Goal: Information Seeking & Learning: Learn about a topic

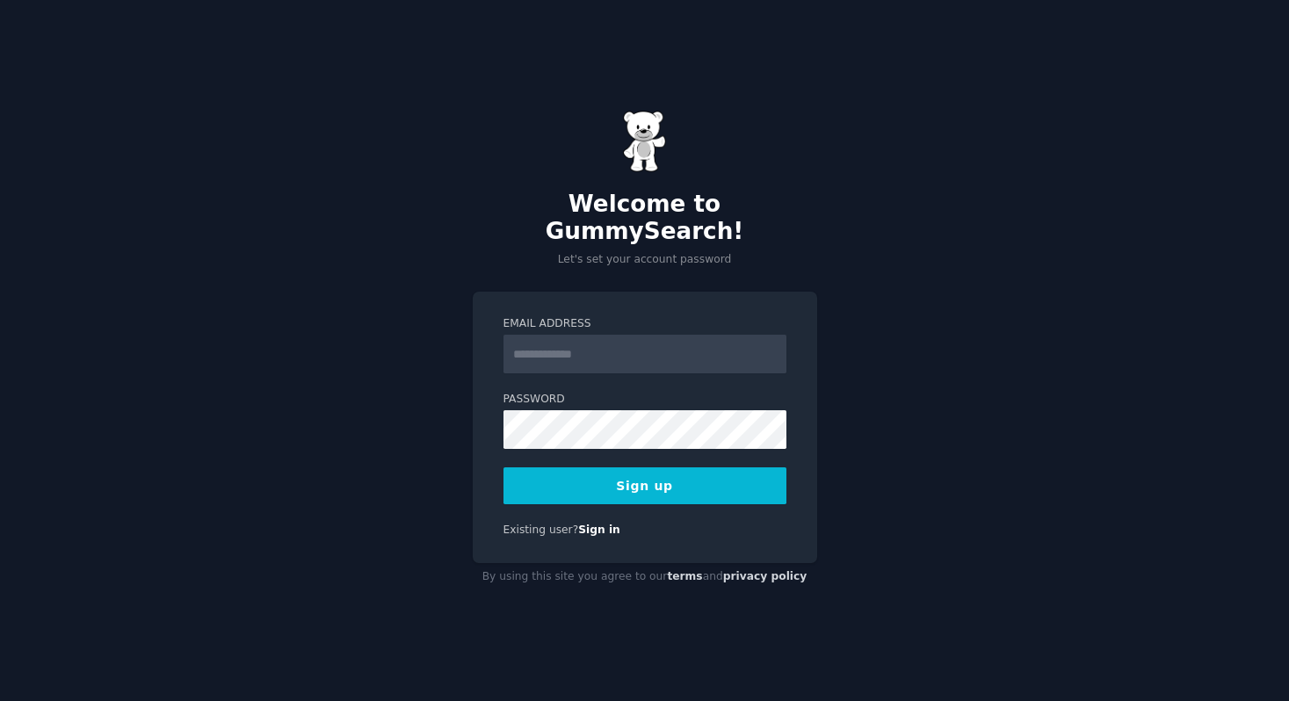
click at [559, 347] on input "Email Address" at bounding box center [645, 354] width 283 height 39
type input "**********"
click at [696, 469] on button "Sign up" at bounding box center [645, 486] width 283 height 37
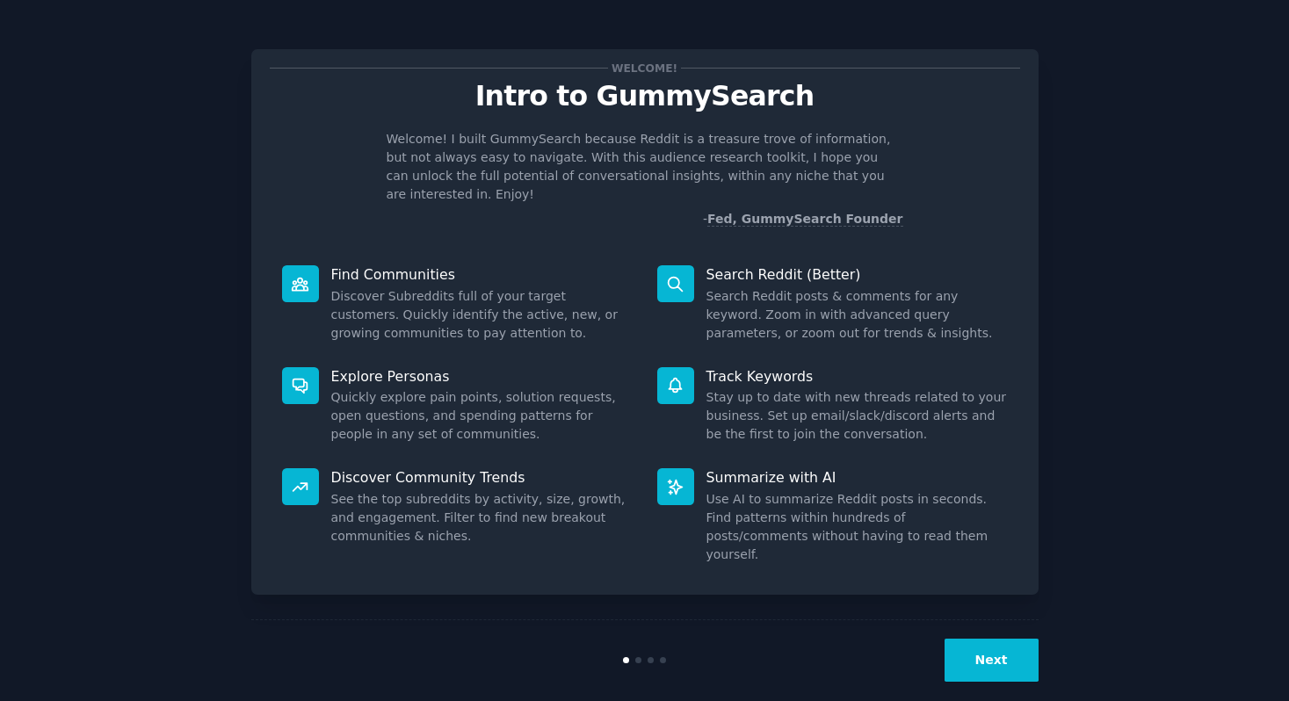
click at [1005, 639] on button "Next" at bounding box center [992, 660] width 94 height 43
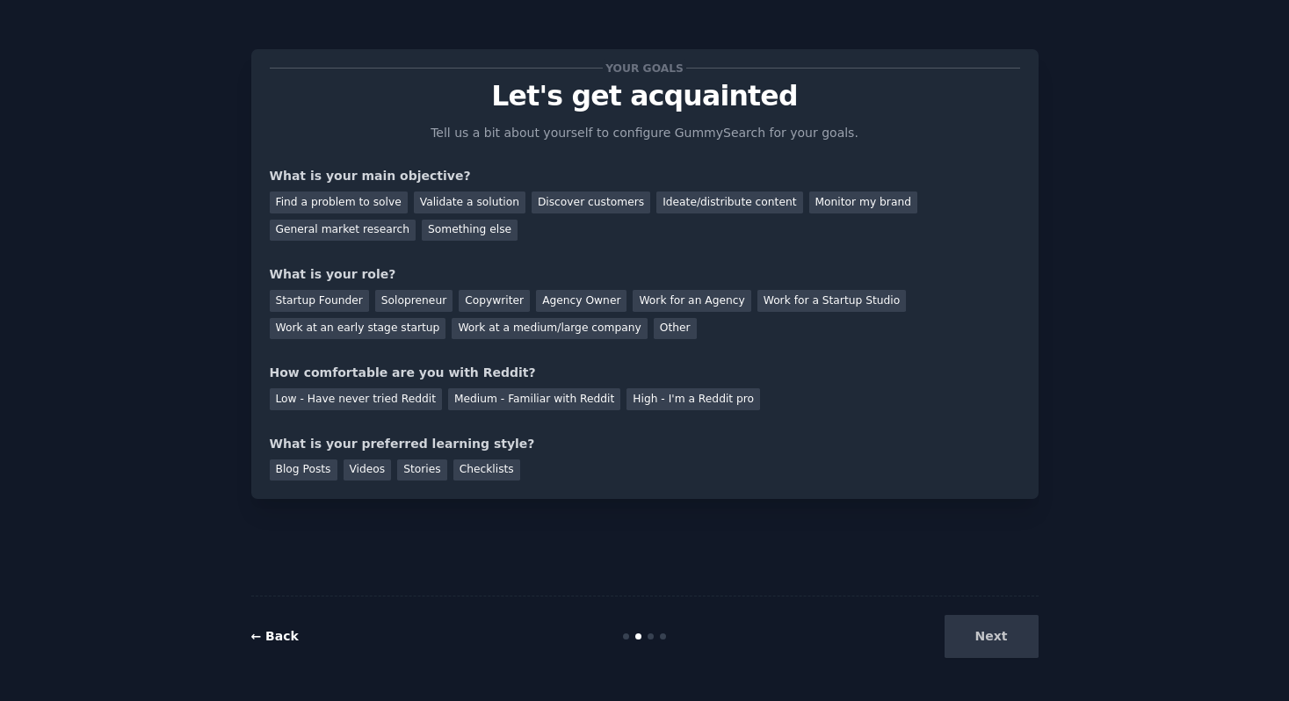
click at [277, 640] on link "← Back" at bounding box center [274, 636] width 47 height 14
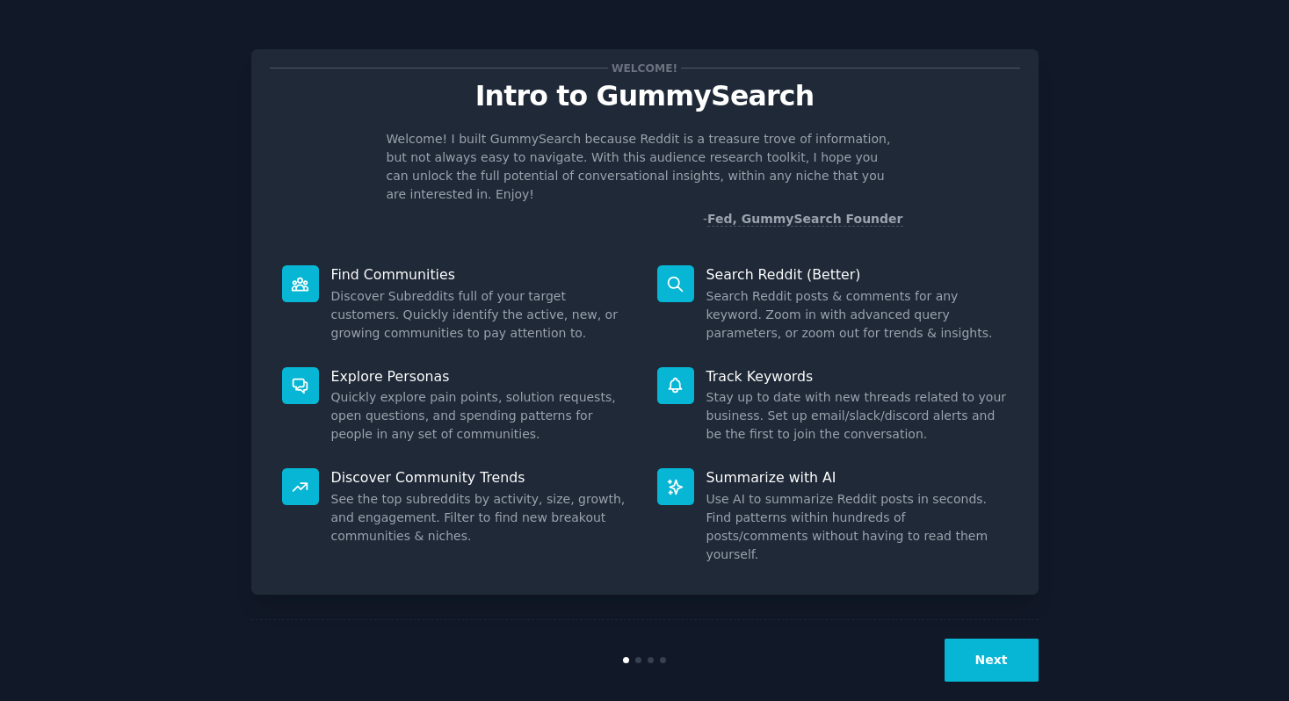
click at [979, 639] on button "Next" at bounding box center [992, 660] width 94 height 43
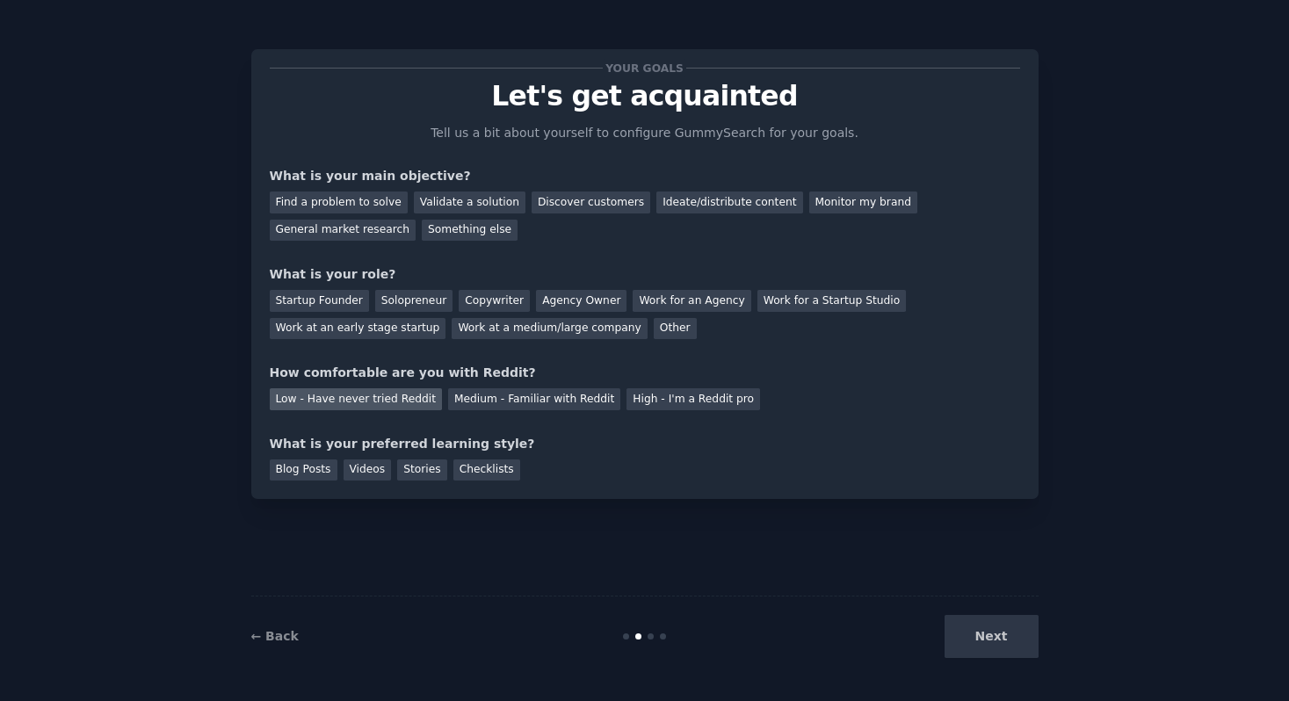
click at [390, 402] on div "Low - Have never tried Reddit" at bounding box center [356, 399] width 172 height 22
click at [381, 204] on div "Find a problem to solve" at bounding box center [339, 203] width 138 height 22
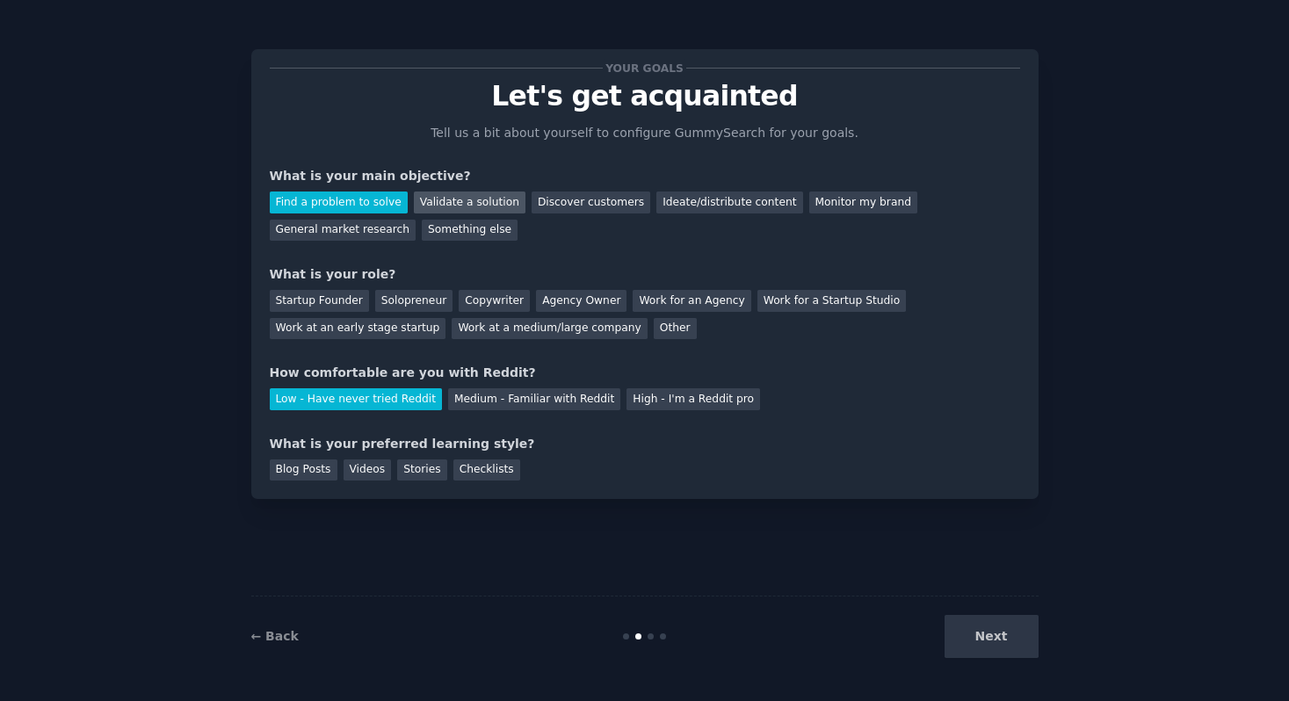
click at [441, 201] on div "Validate a solution" at bounding box center [470, 203] width 112 height 22
click at [377, 234] on div "General market research" at bounding box center [343, 231] width 147 height 22
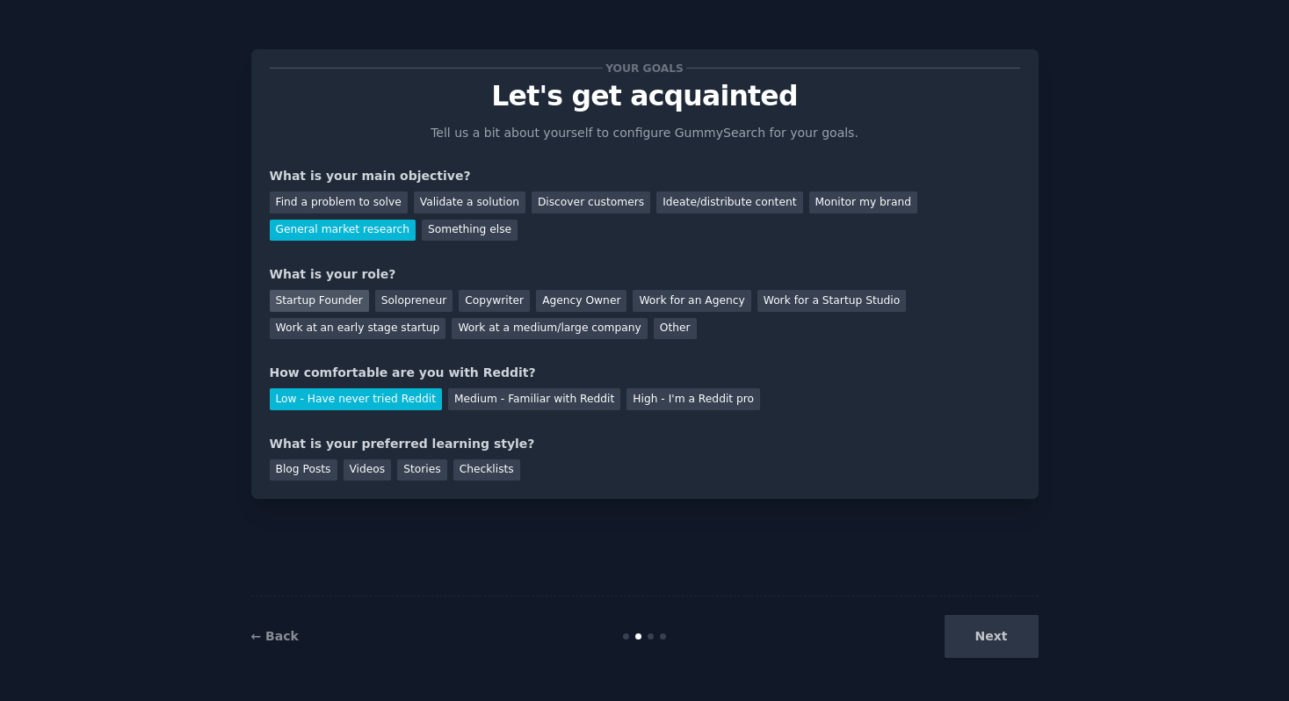
click at [338, 294] on div "Startup Founder" at bounding box center [319, 301] width 99 height 22
click at [975, 648] on div "Next" at bounding box center [907, 636] width 263 height 43
click at [378, 466] on div "Videos" at bounding box center [368, 471] width 48 height 22
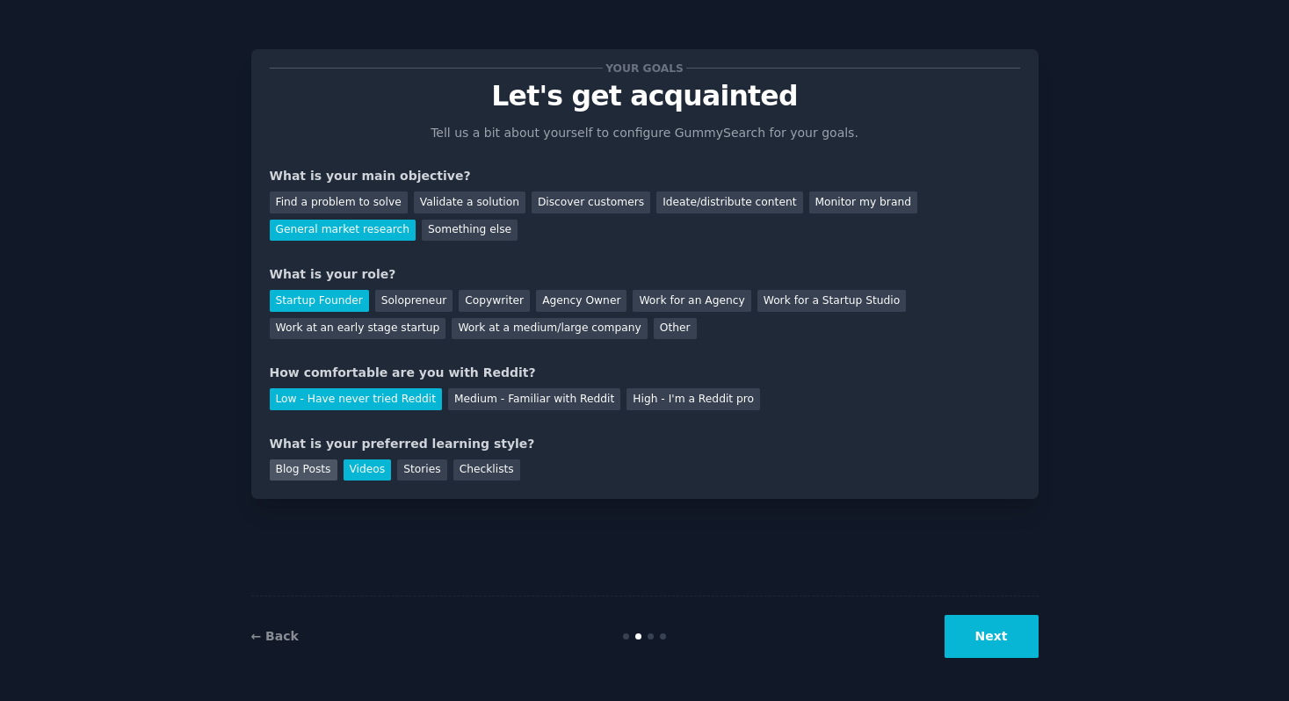
click at [312, 471] on div "Blog Posts" at bounding box center [304, 471] width 68 height 22
click at [1003, 635] on button "Next" at bounding box center [992, 636] width 94 height 43
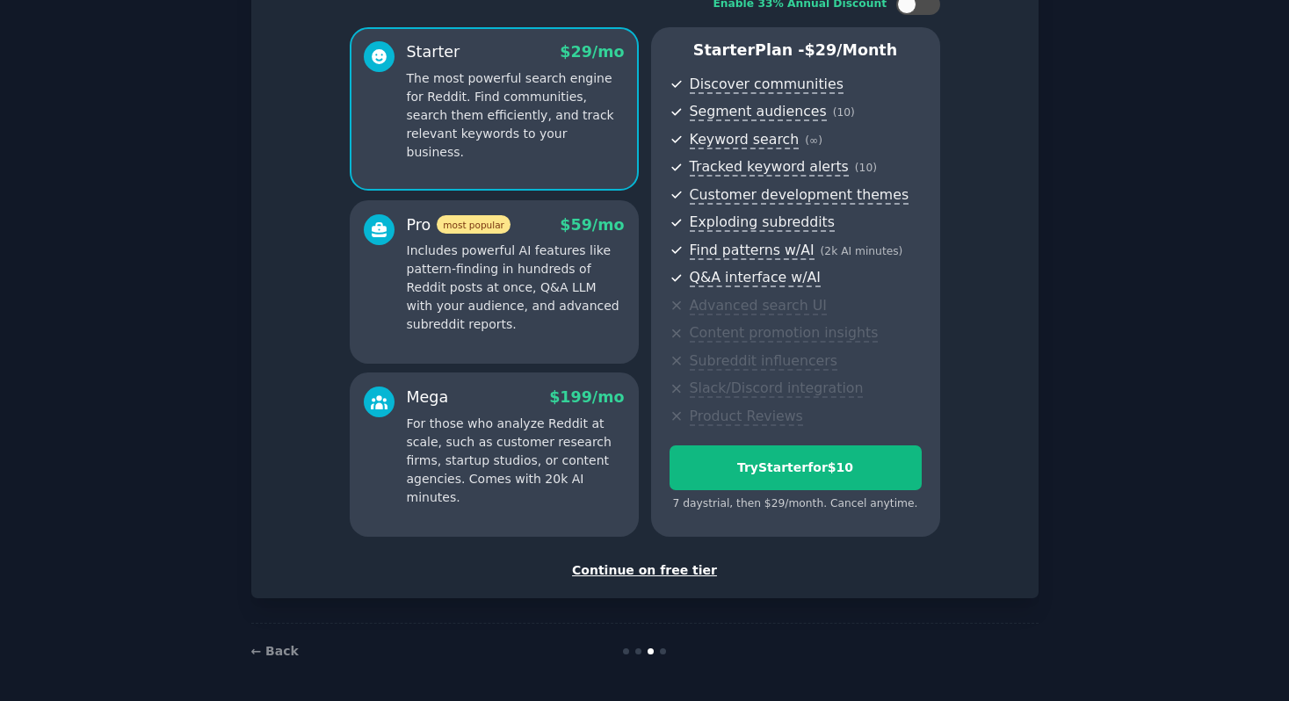
scroll to position [132, 0]
click at [659, 571] on div "Continue on free tier" at bounding box center [645, 569] width 751 height 18
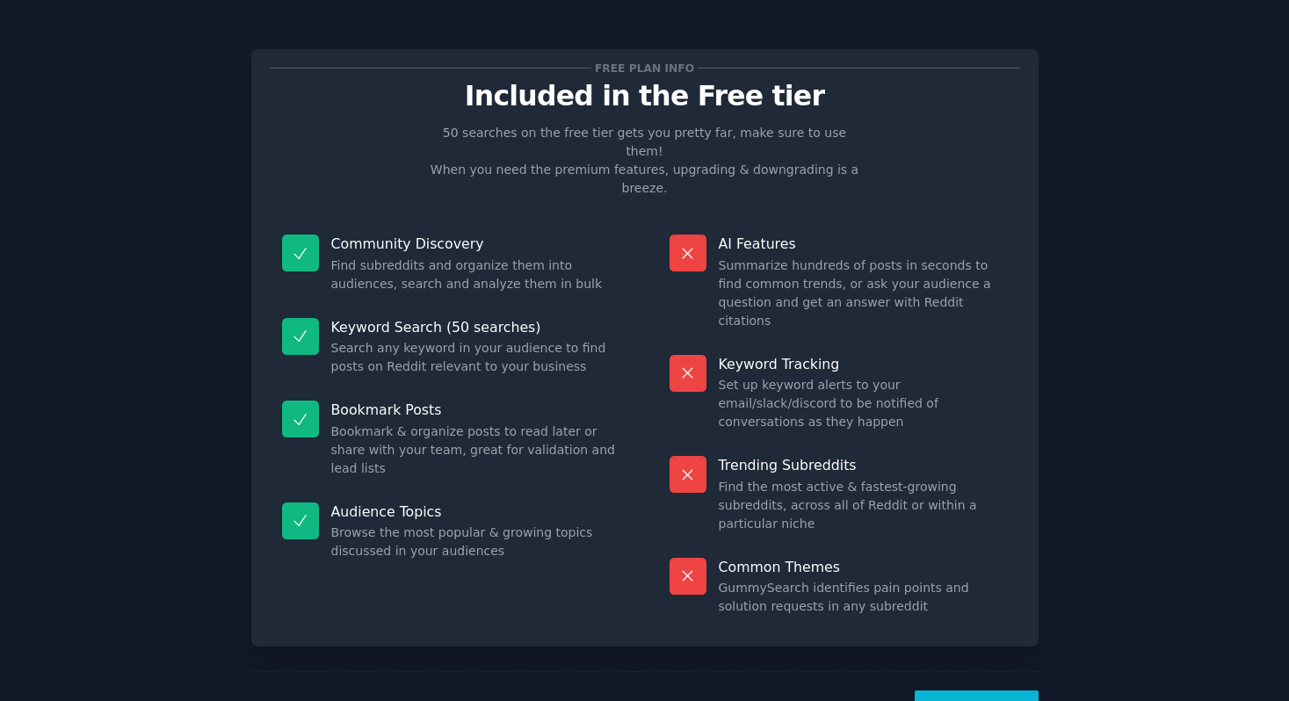
click at [976, 691] on button "Let's Go!" at bounding box center [976, 712] width 123 height 43
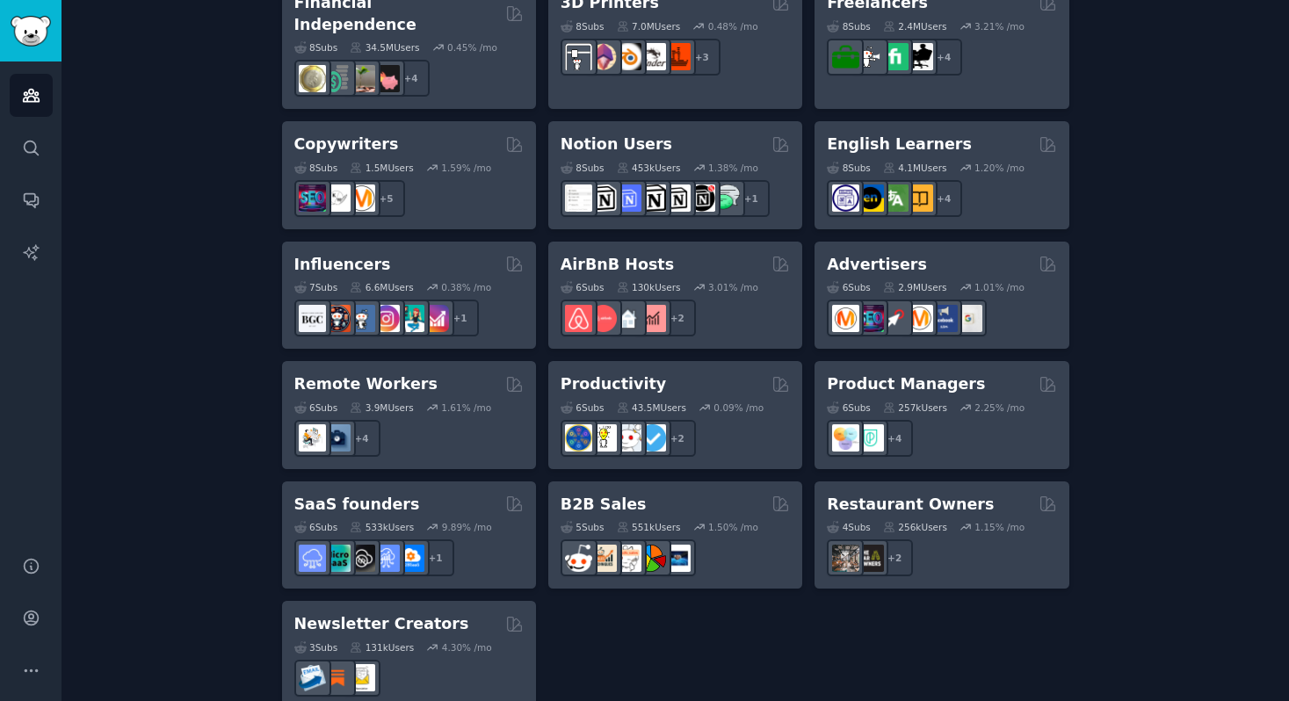
scroll to position [1326, 0]
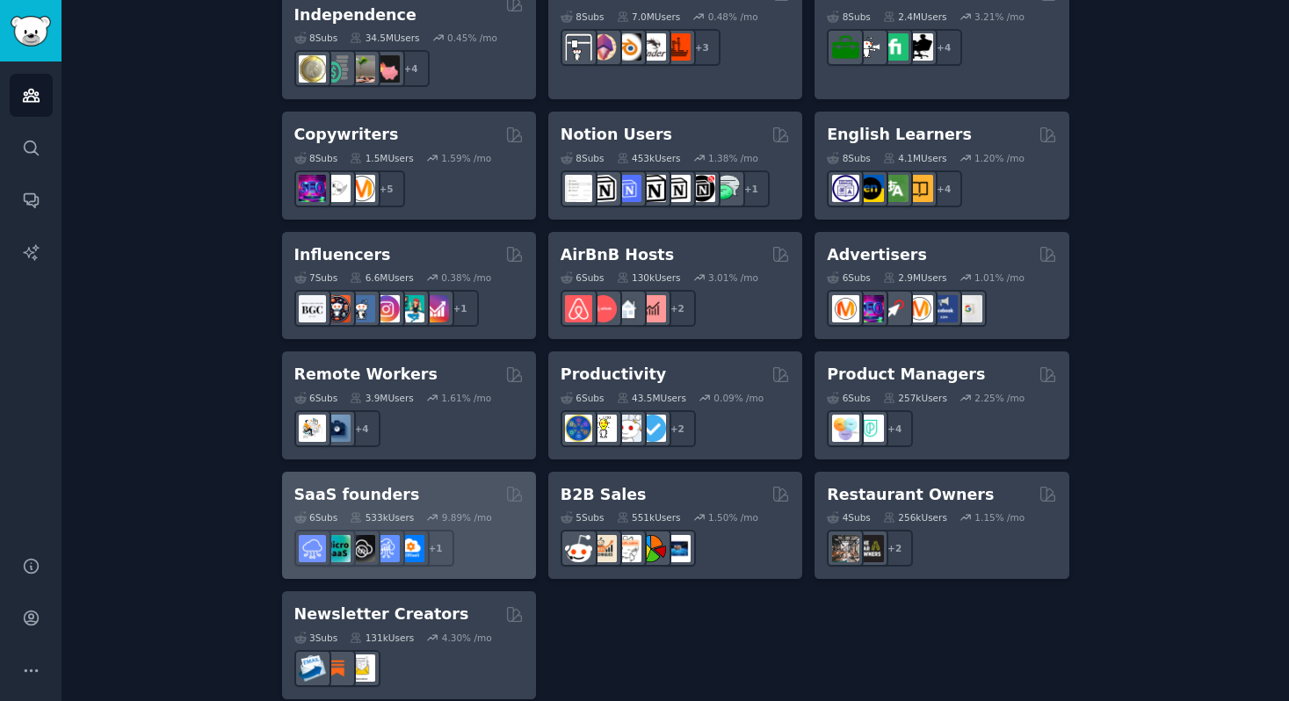
click at [486, 532] on div "+ 1" at bounding box center [408, 548] width 229 height 37
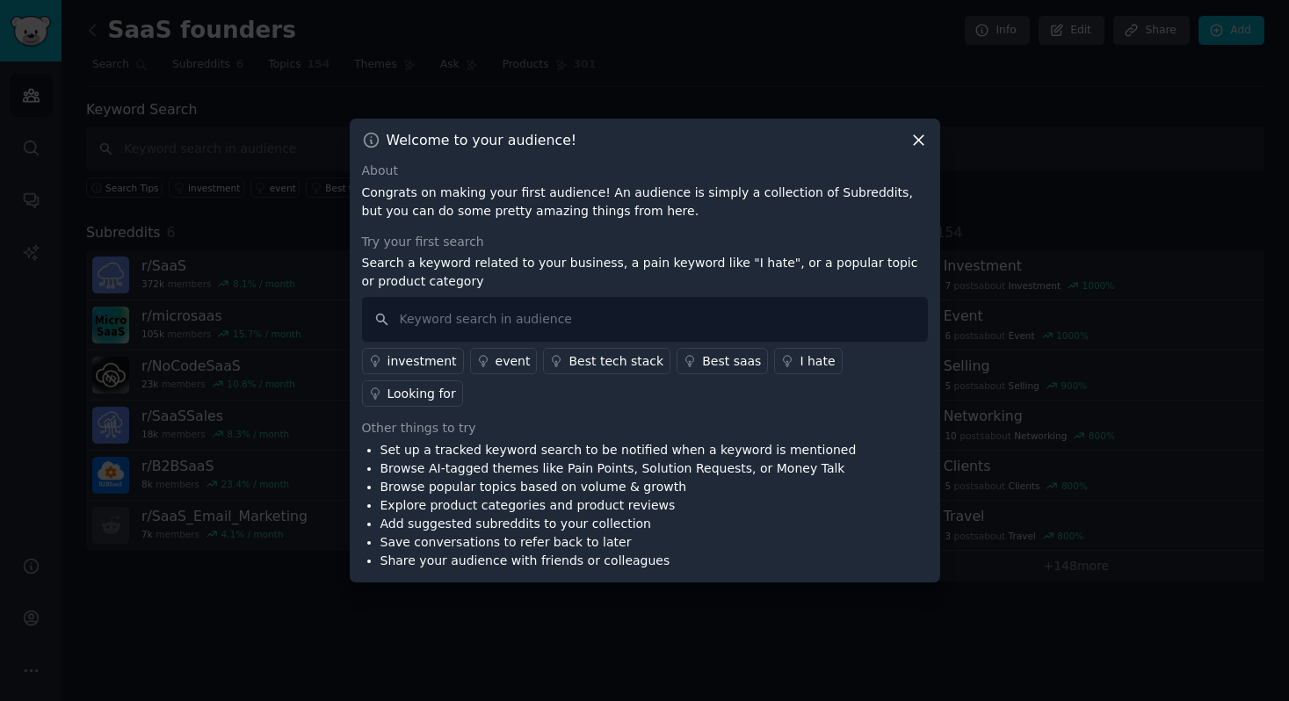
click at [917, 146] on icon at bounding box center [919, 141] width 10 height 10
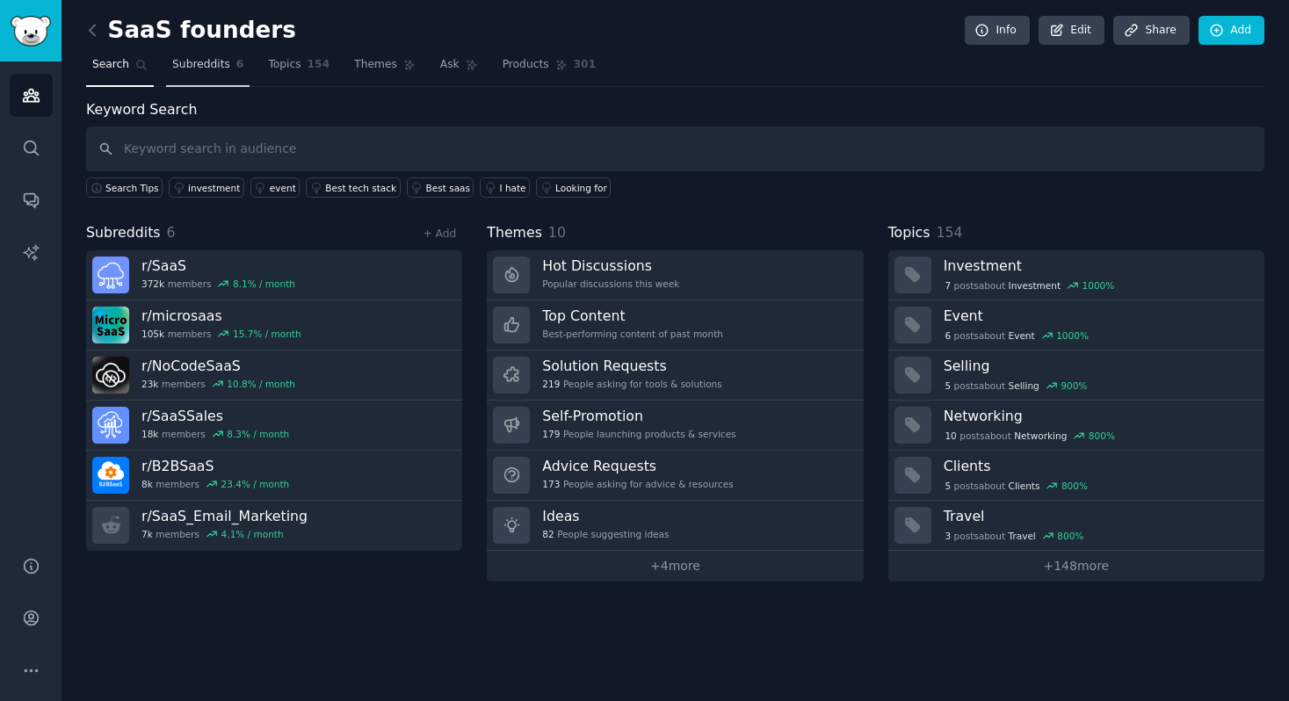
click at [214, 61] on span "Subreddits" at bounding box center [201, 65] width 58 height 16
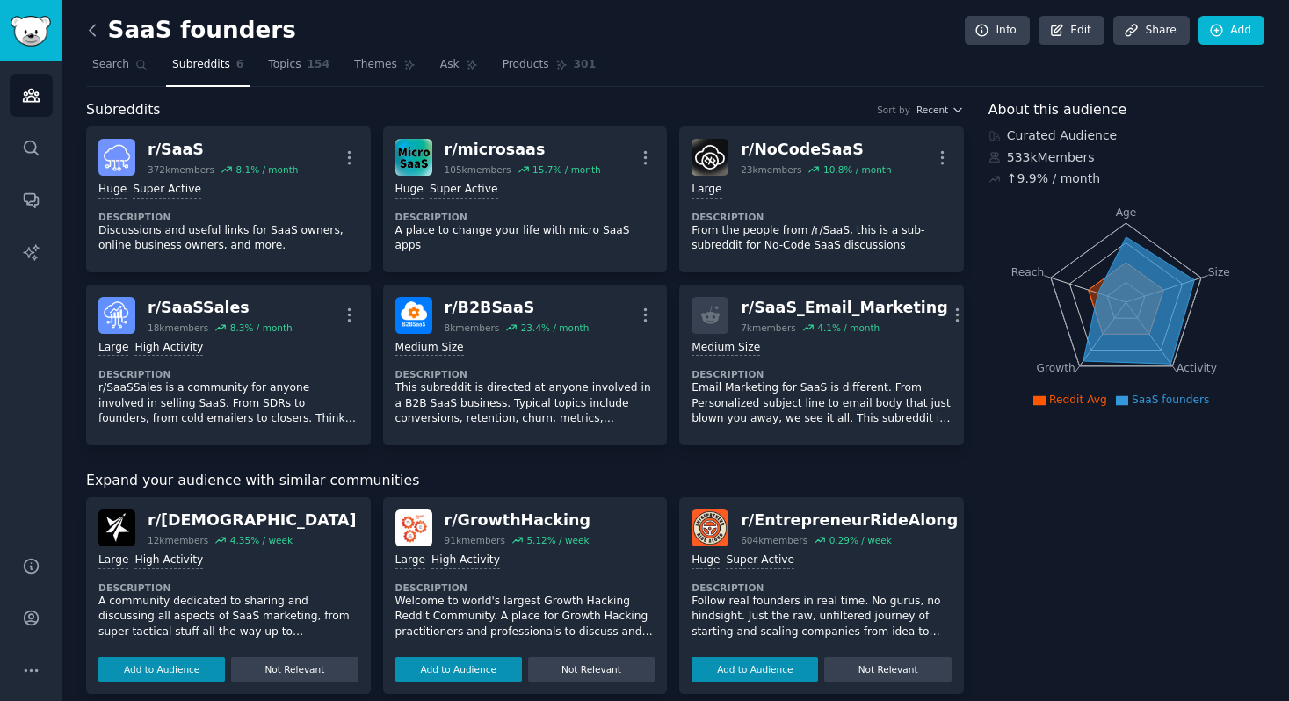
click at [91, 29] on icon at bounding box center [92, 30] width 5 height 11
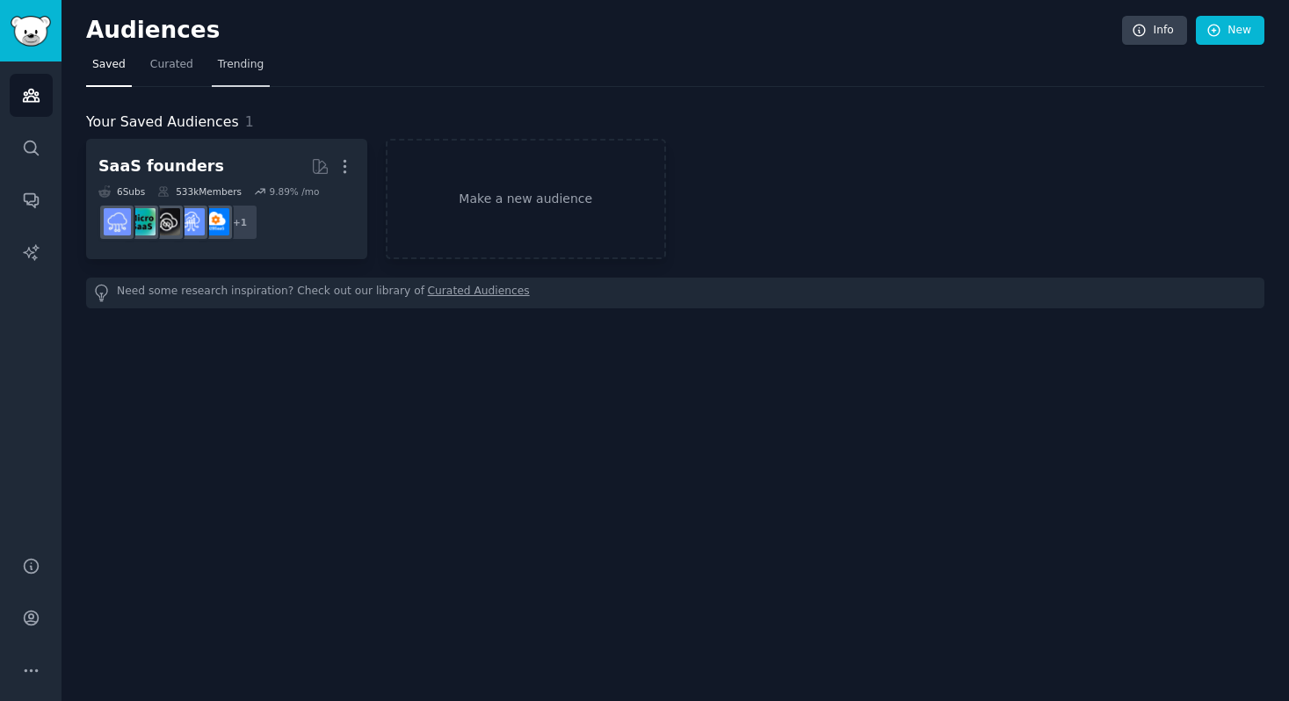
click at [226, 63] on span "Trending" at bounding box center [241, 65] width 46 height 16
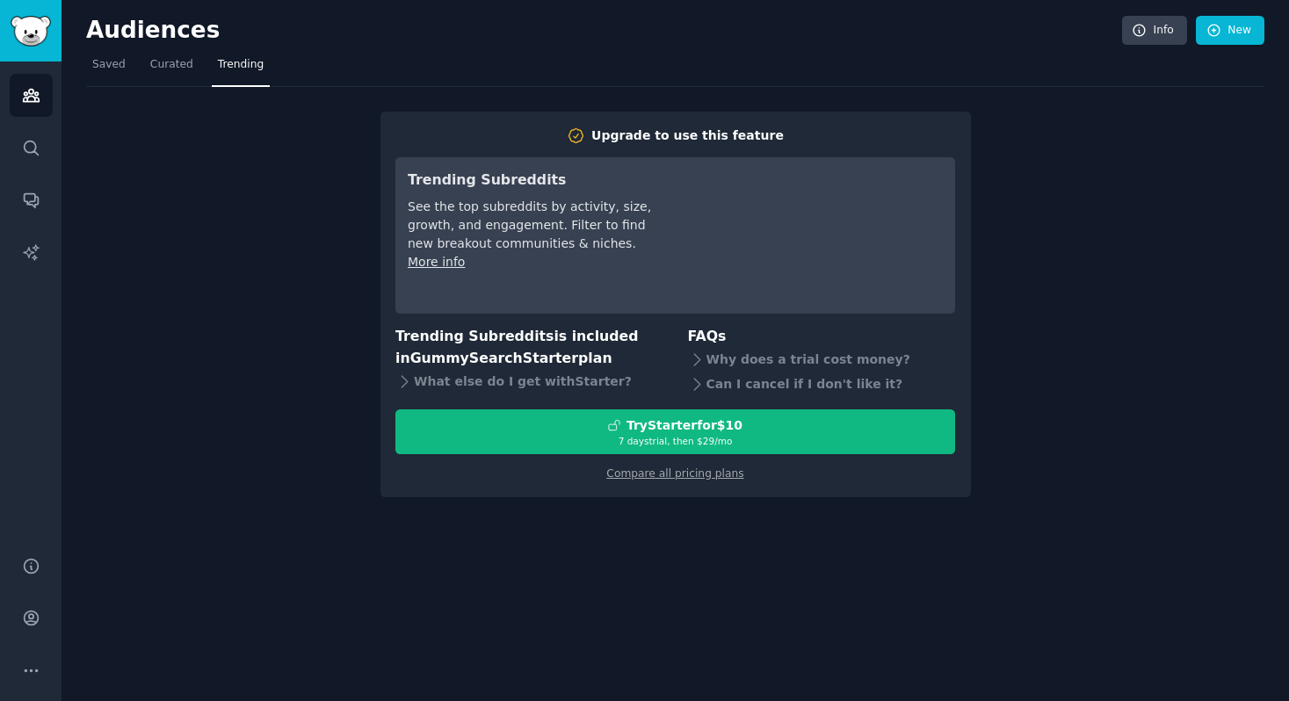
click at [199, 335] on div "Upgrade to use this feature Trending Subreddits See the top subreddits by activ…" at bounding box center [675, 292] width 1179 height 410
click at [115, 74] on link "Saved" at bounding box center [109, 69] width 46 height 36
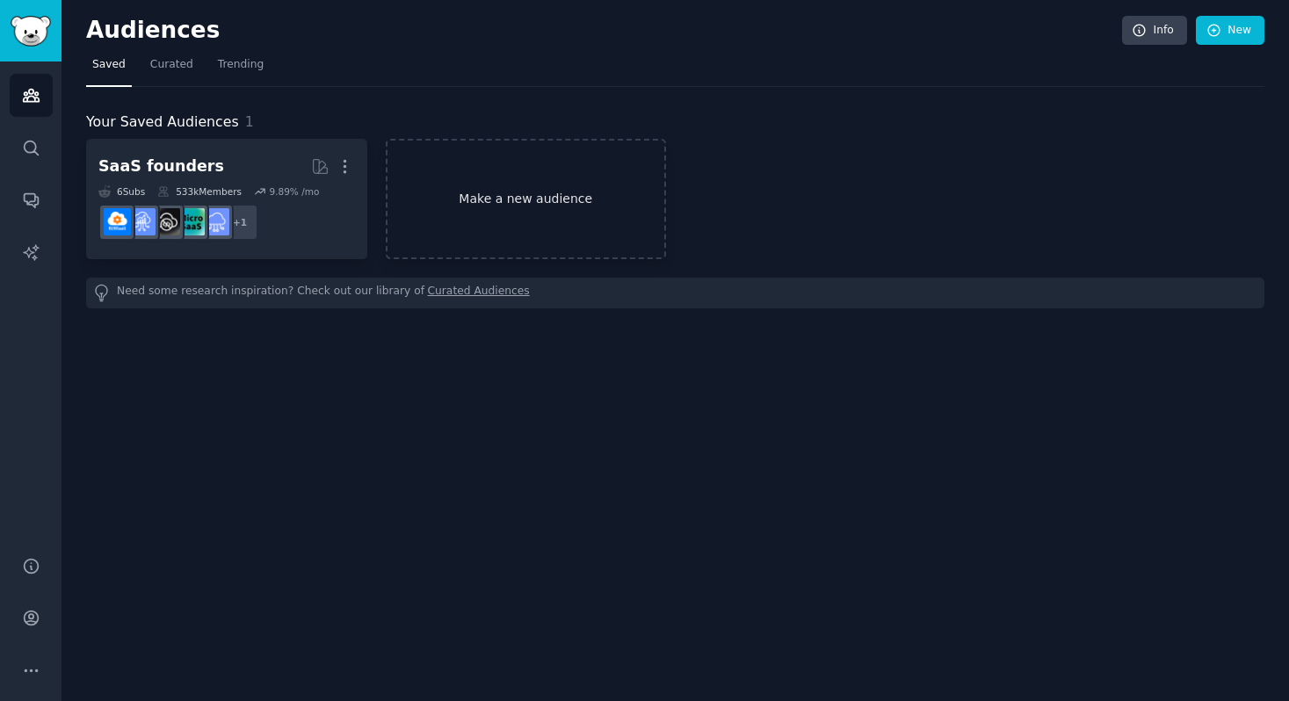
click at [530, 201] on link "Make a new audience" at bounding box center [526, 199] width 281 height 120
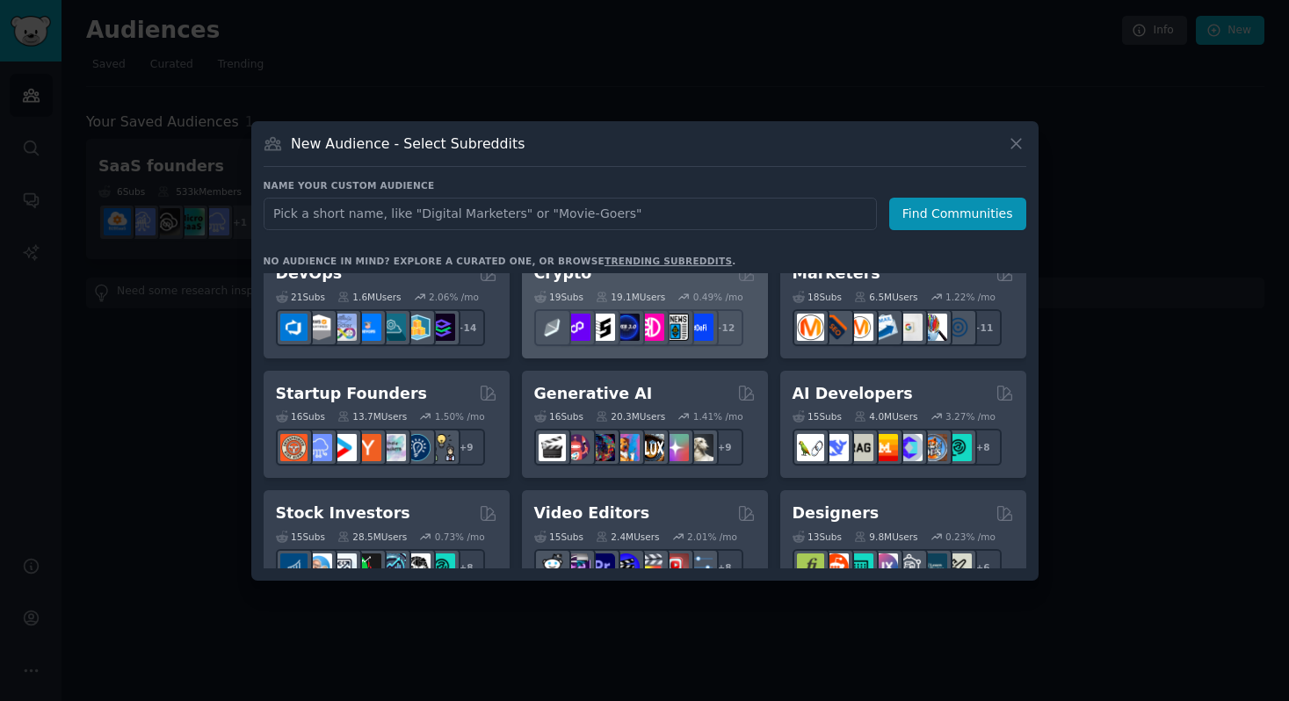
scroll to position [157, 0]
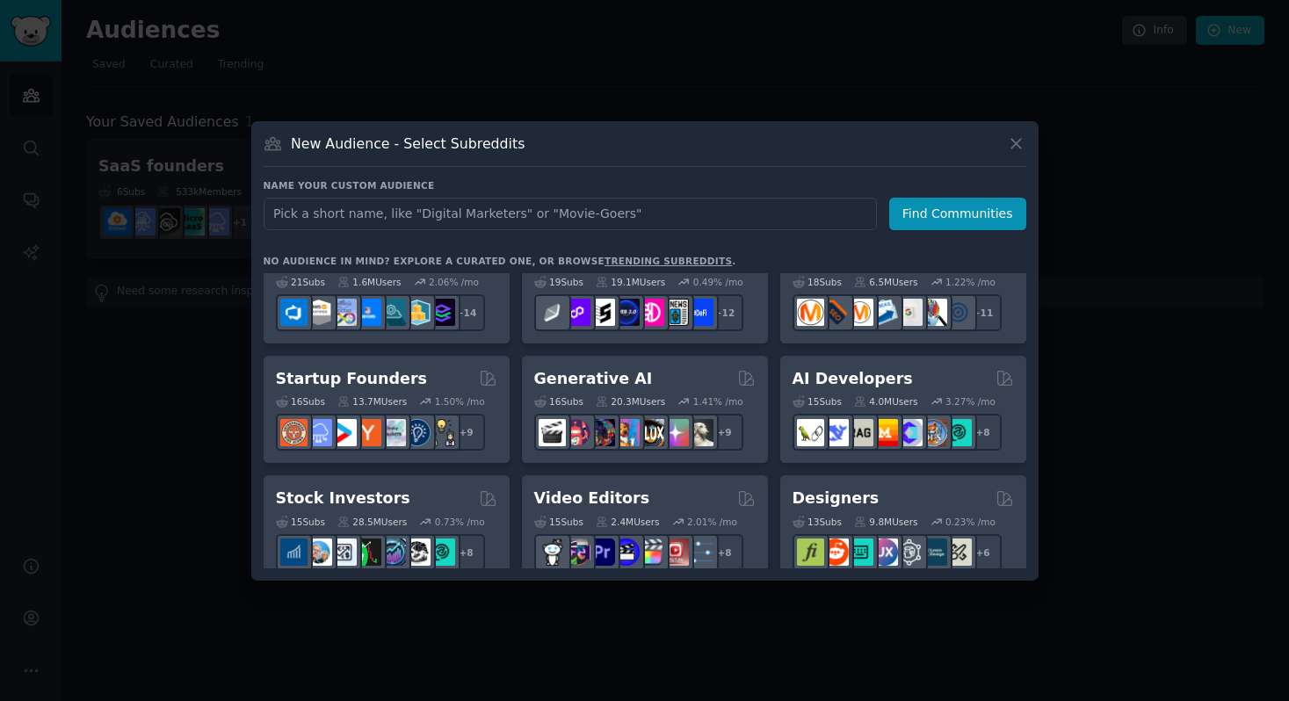
click at [628, 258] on link "trending subreddits" at bounding box center [668, 261] width 127 height 11
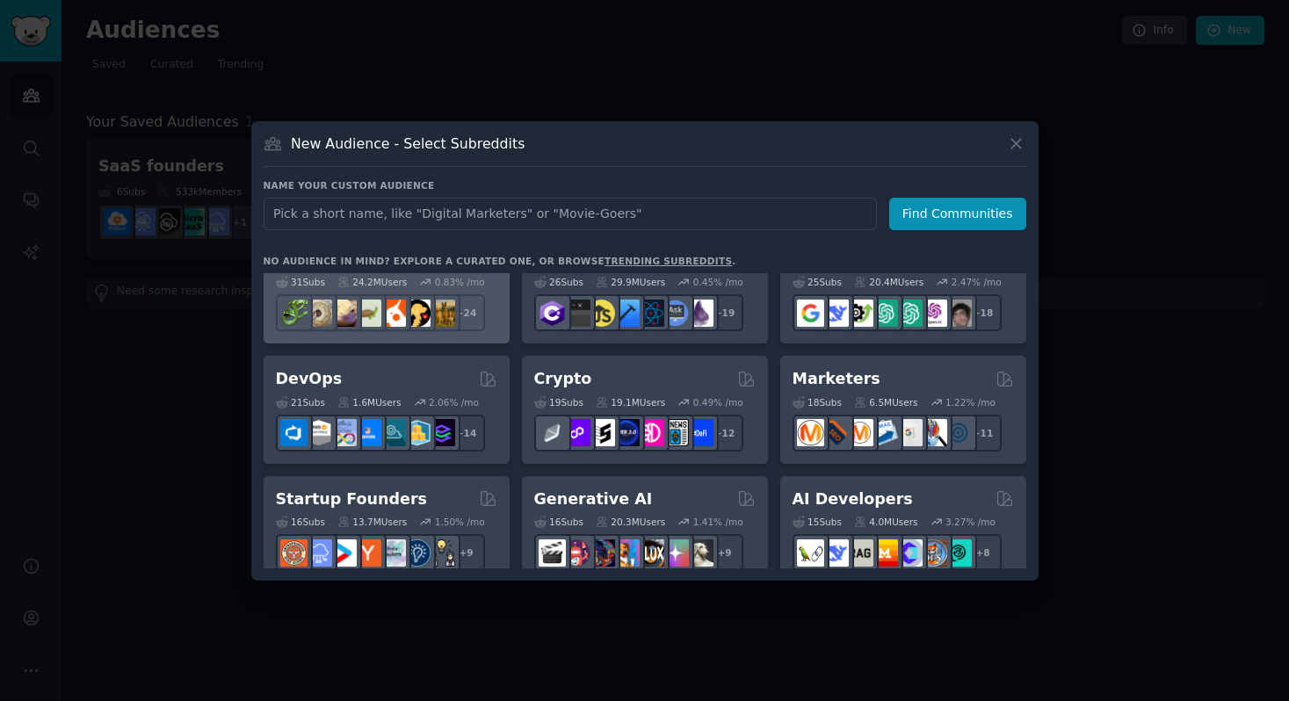
scroll to position [46, 0]
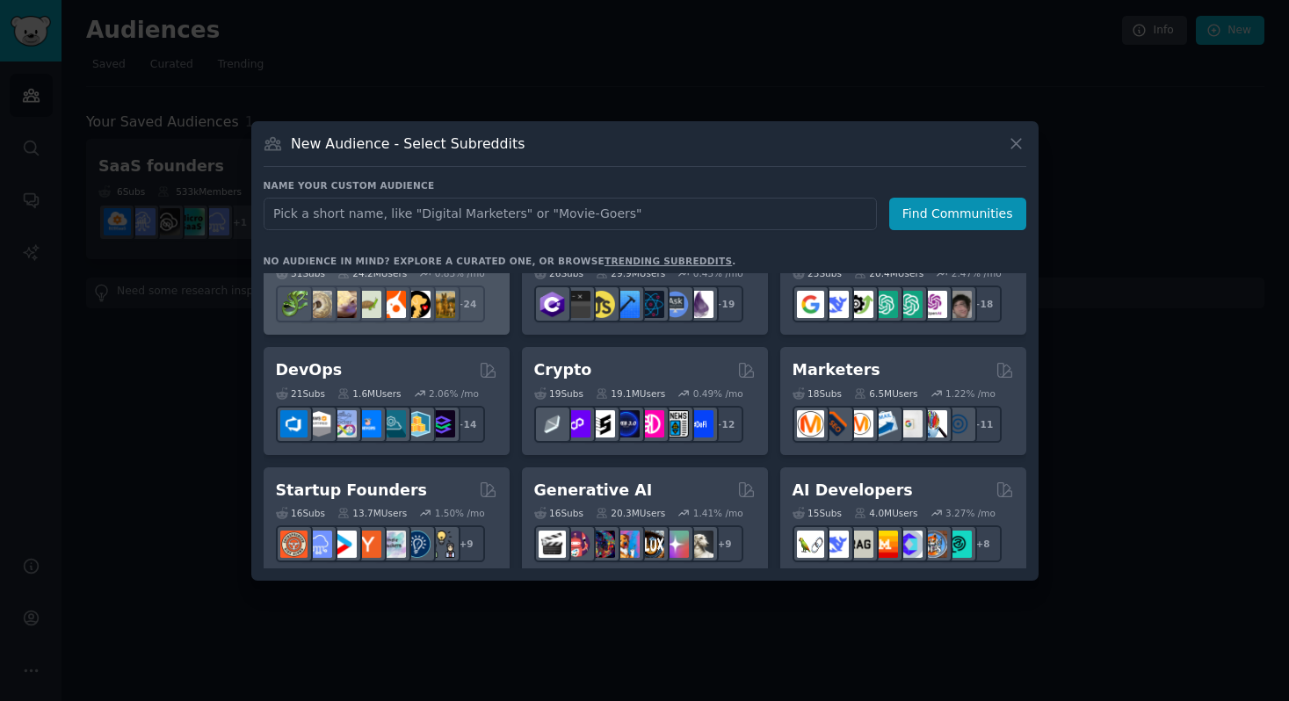
click at [500, 325] on div "Pet Lovers 31 Sub s 24.2M Users 0.83 % /mo + 24" at bounding box center [387, 282] width 246 height 108
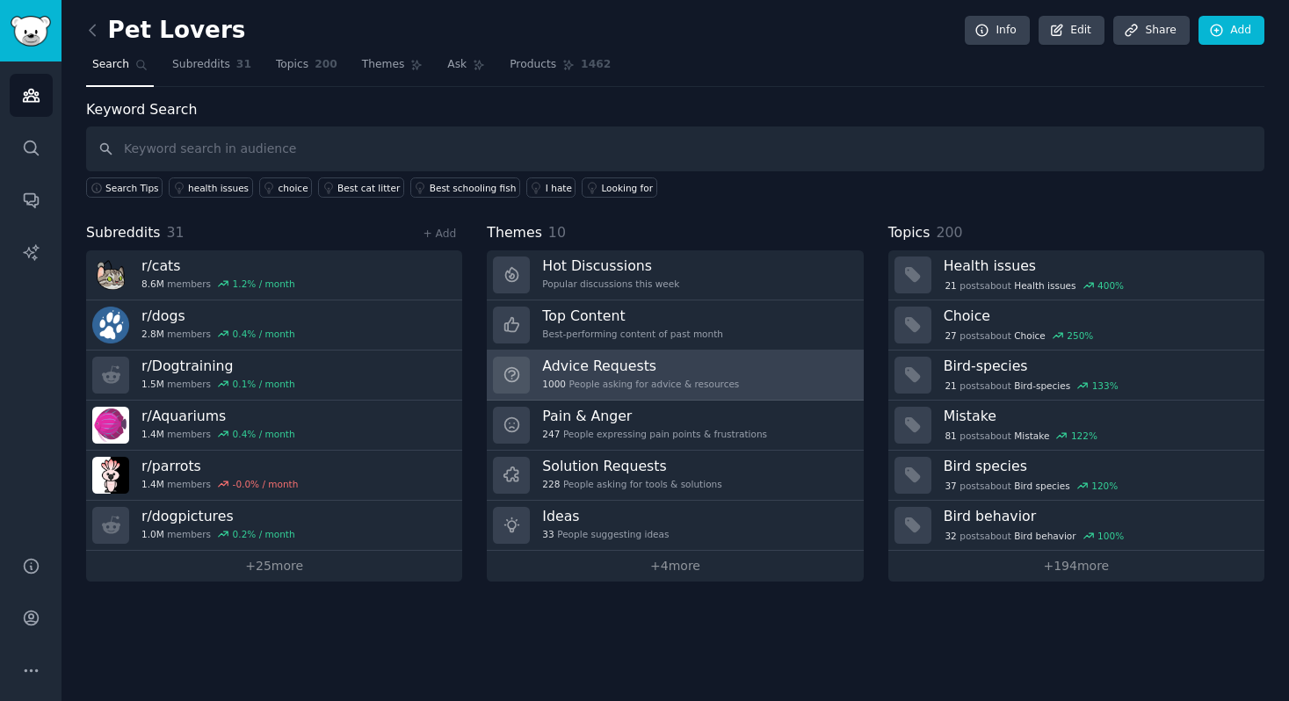
click at [699, 358] on h3 "Advice Requests" at bounding box center [640, 366] width 197 height 18
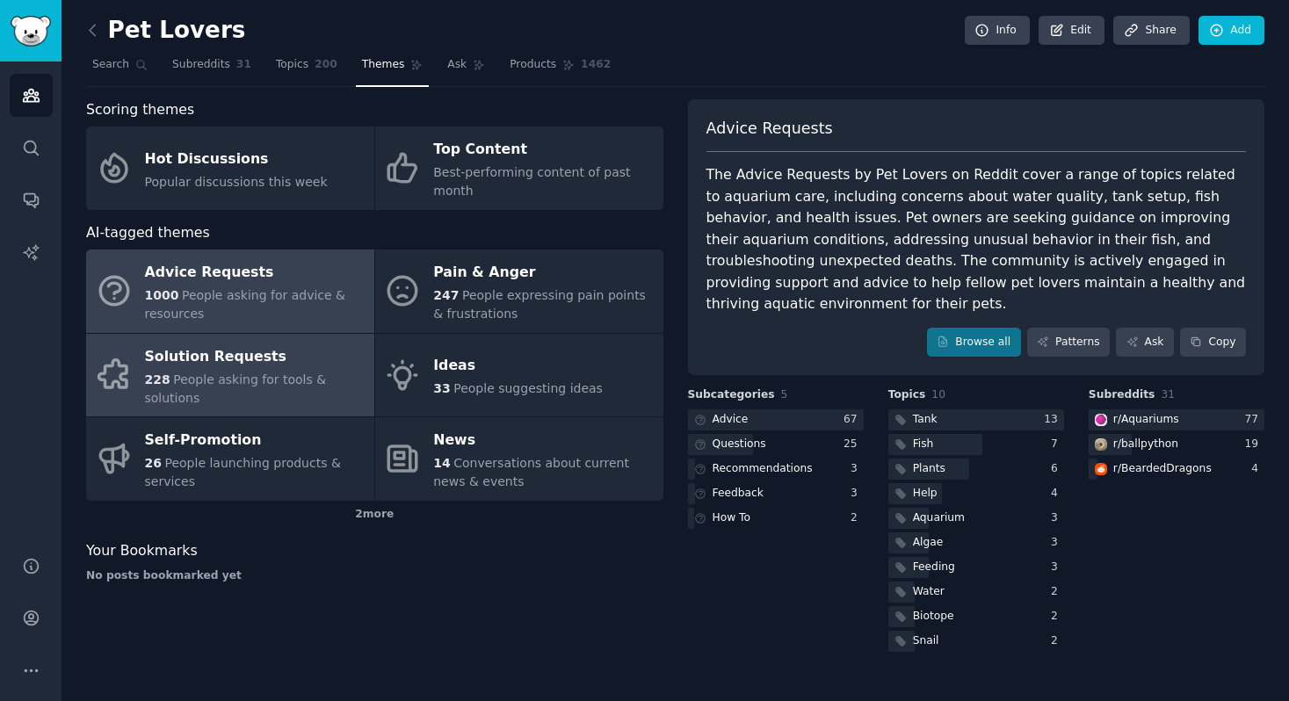
click at [156, 398] on span "People asking for tools & solutions" at bounding box center [236, 389] width 182 height 33
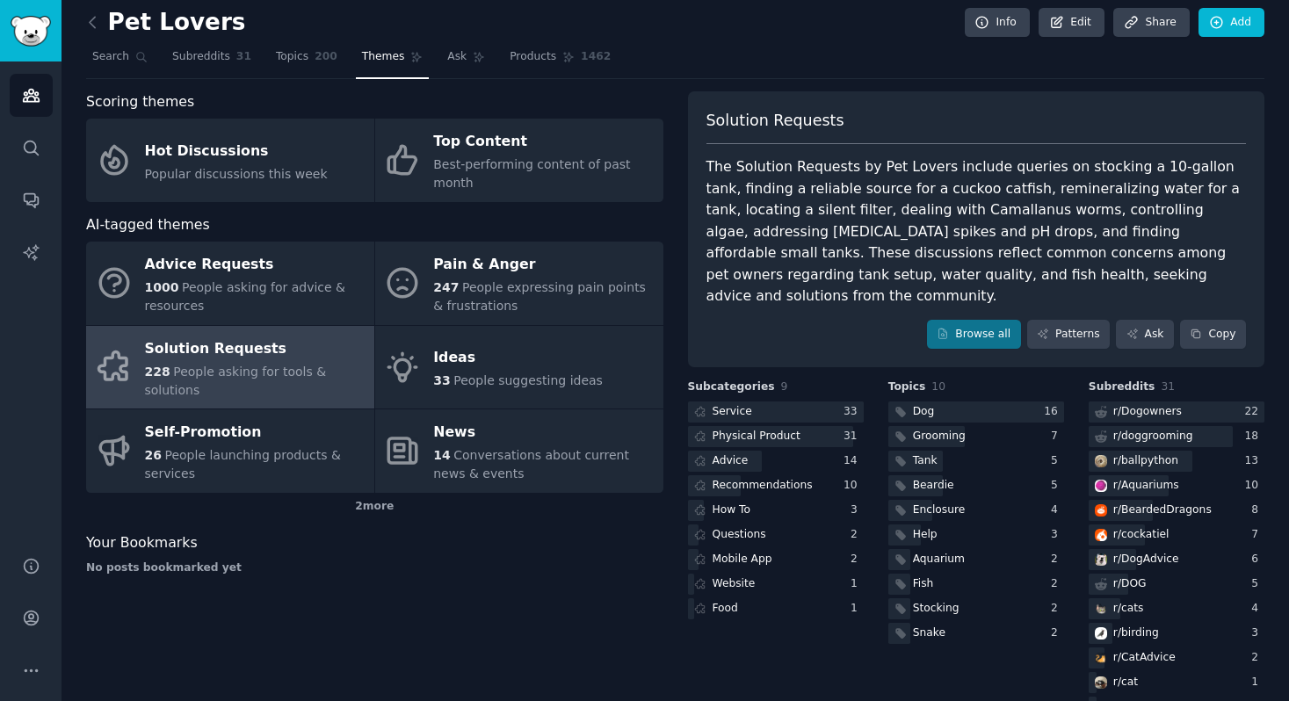
scroll to position [31, 0]
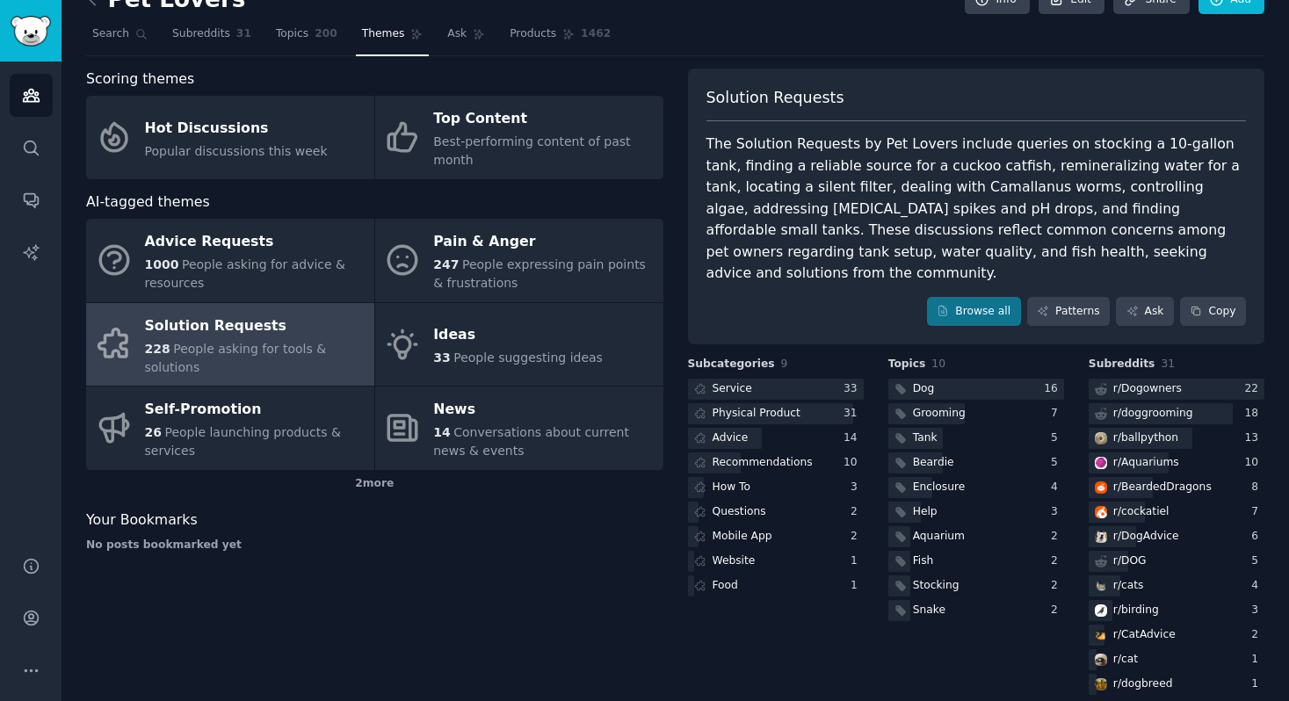
click at [94, 11] on link at bounding box center [97, 0] width 22 height 28
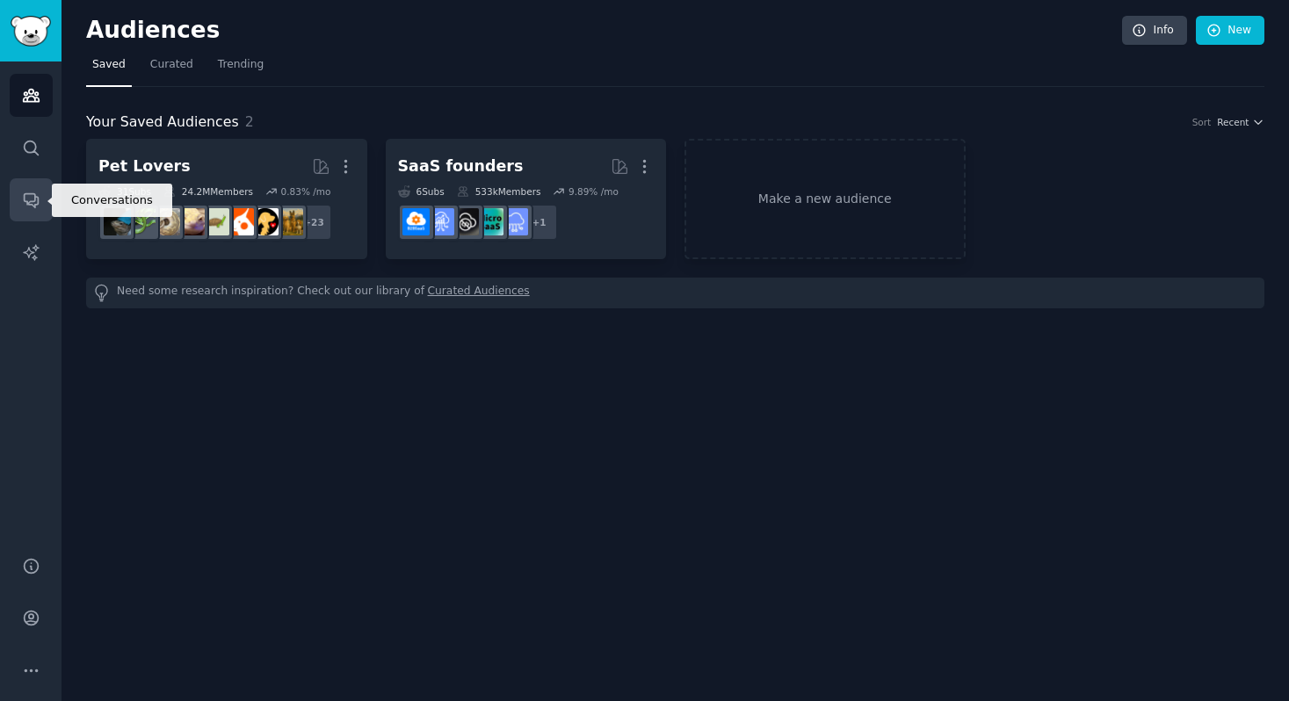
click at [26, 199] on icon "Sidebar" at bounding box center [31, 200] width 18 height 18
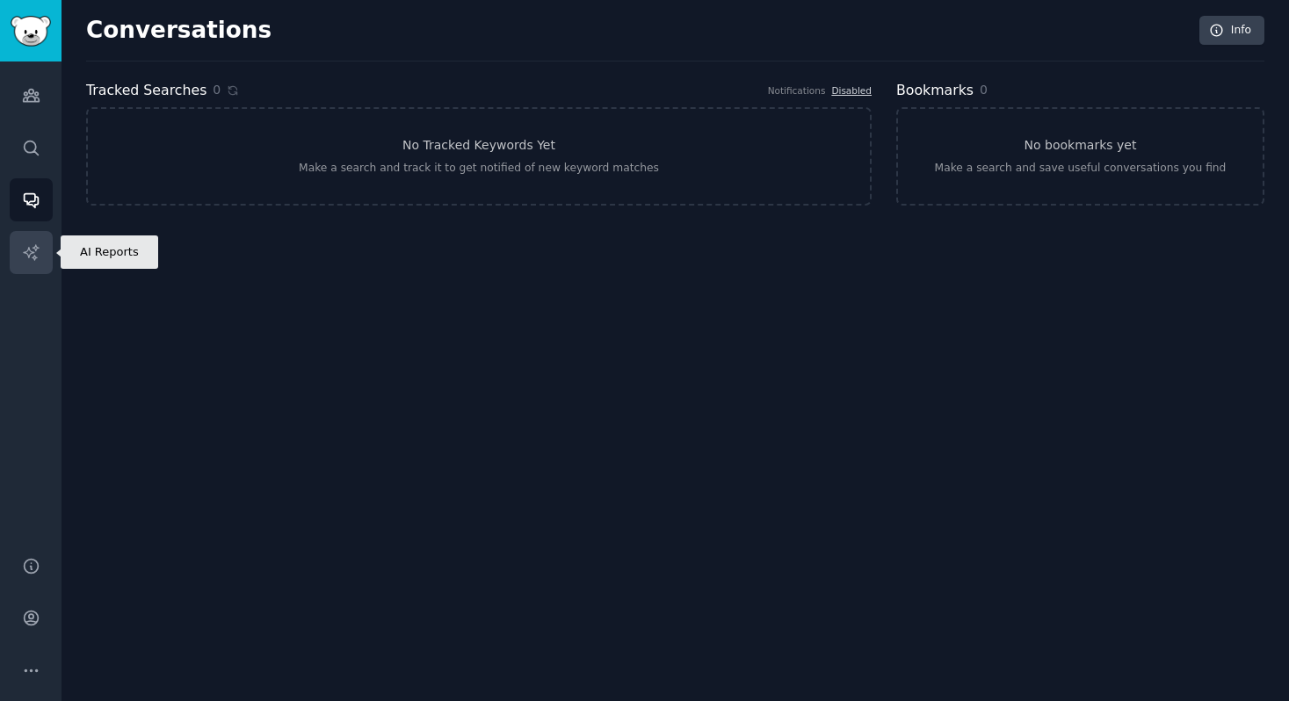
click at [34, 258] on icon "Sidebar" at bounding box center [30, 251] width 15 height 15
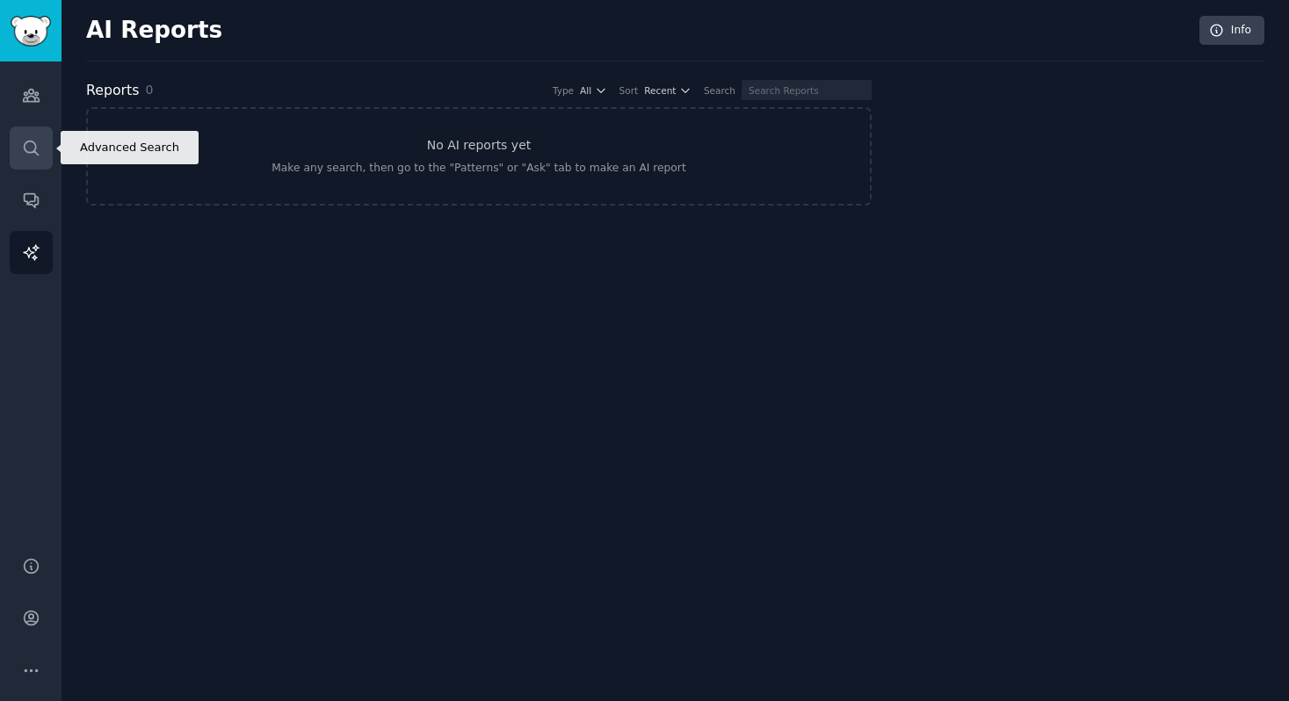
click at [30, 148] on icon "Sidebar" at bounding box center [31, 148] width 18 height 18
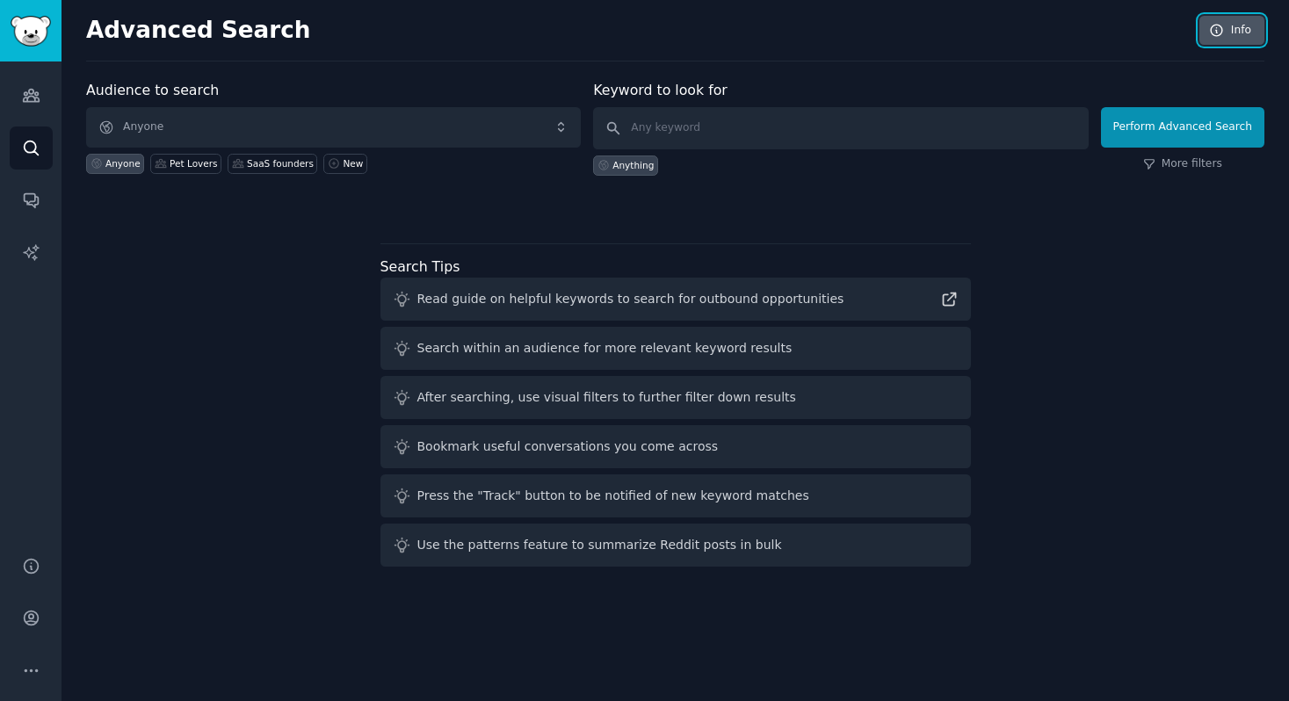
click at [1230, 30] on link "Info" at bounding box center [1232, 31] width 65 height 30
